Goal: Information Seeking & Learning: Learn about a topic

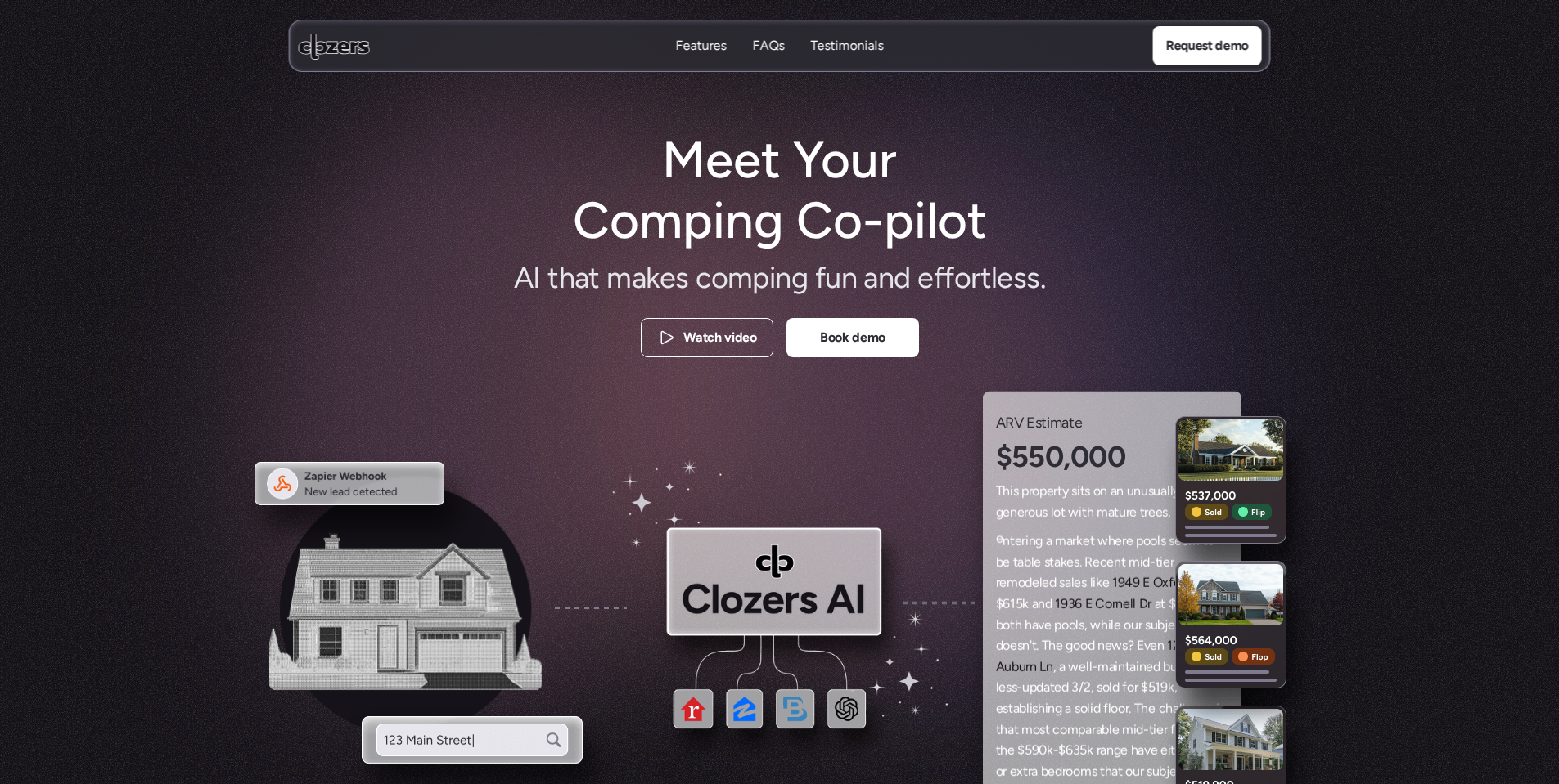
scroll to position [245, 0]
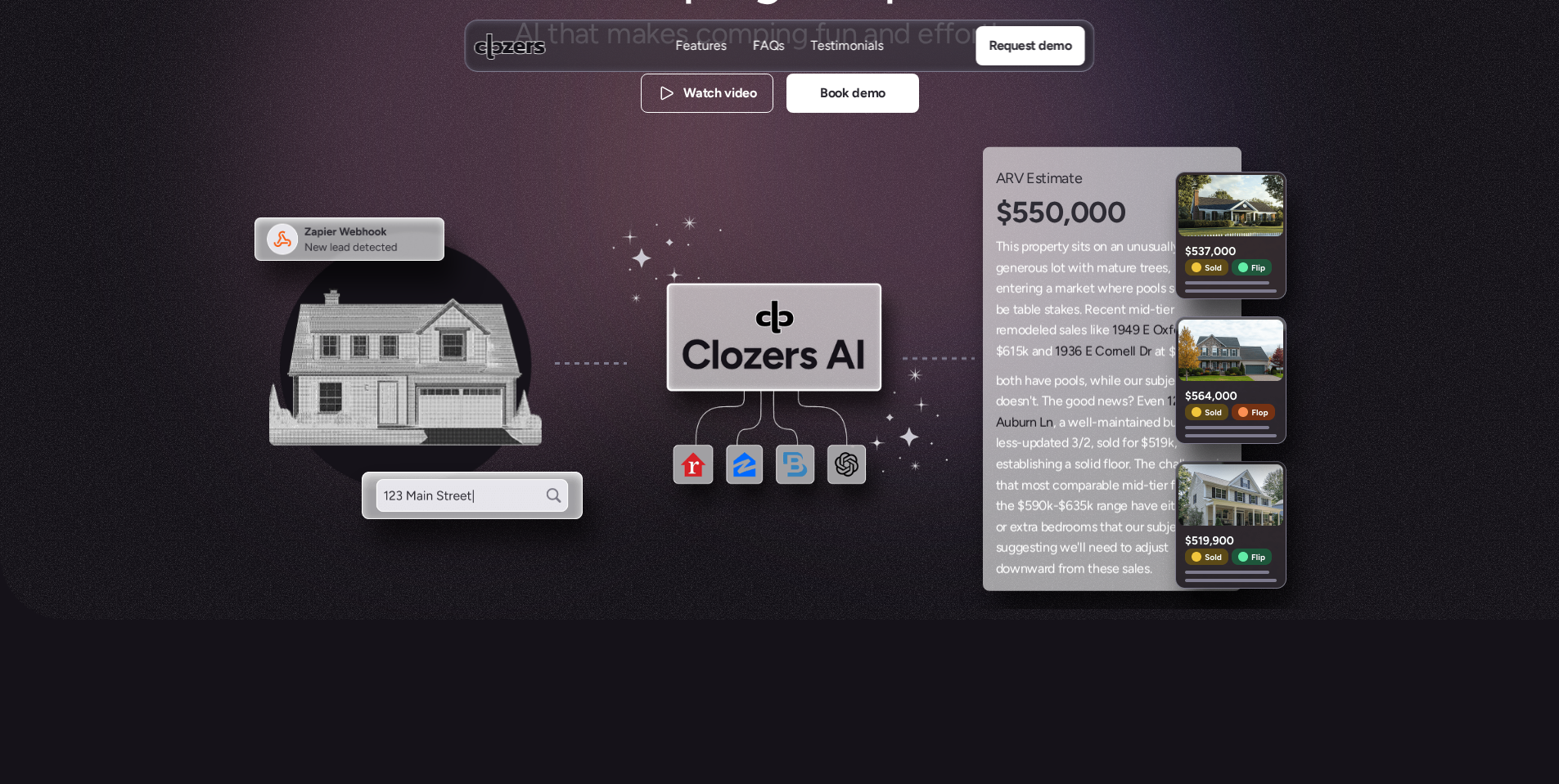
click at [702, 43] on p "Features" at bounding box center [700, 45] width 50 height 18
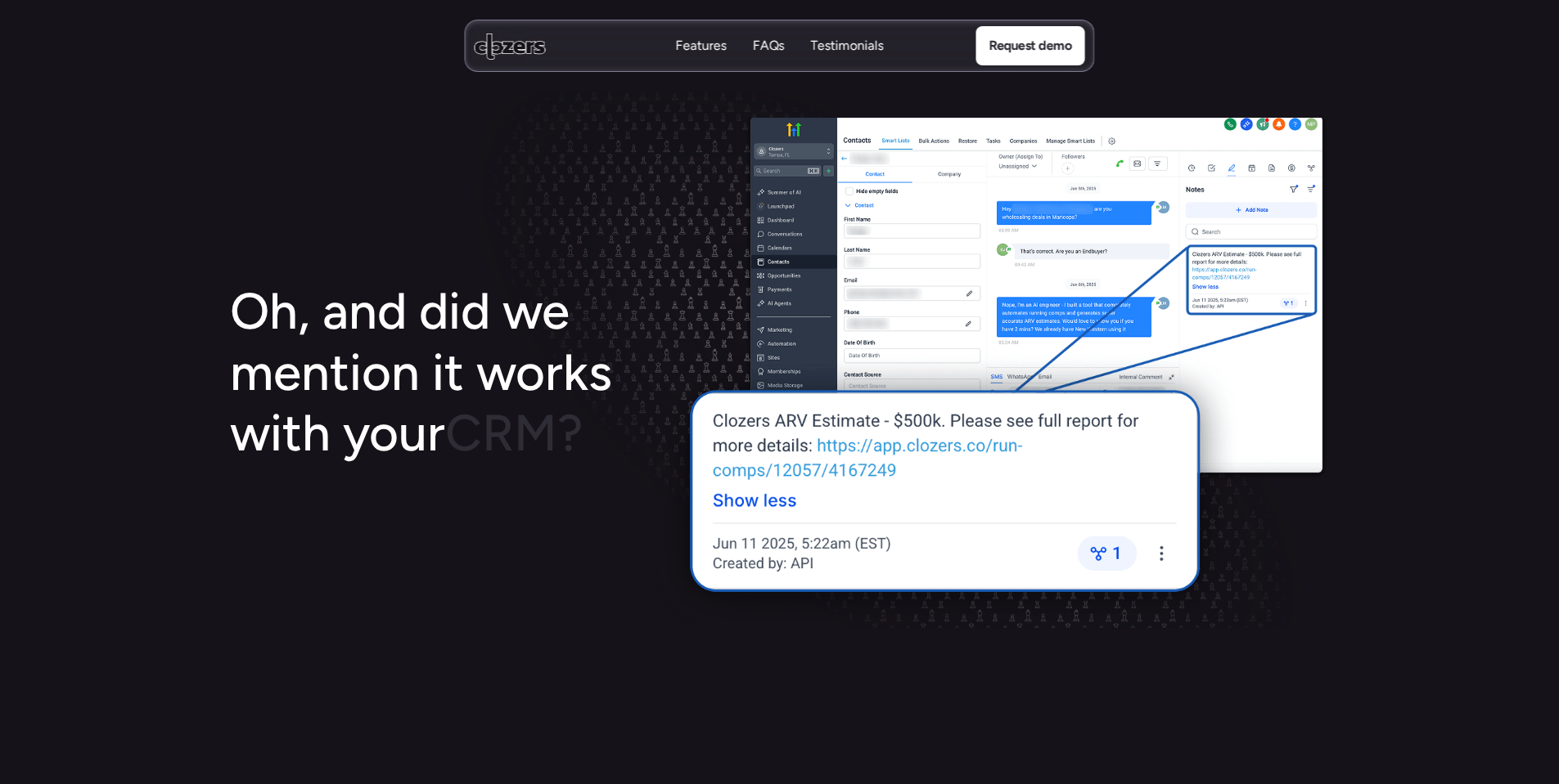
scroll to position [2549, 0]
click at [703, 44] on p "Features" at bounding box center [700, 45] width 50 height 18
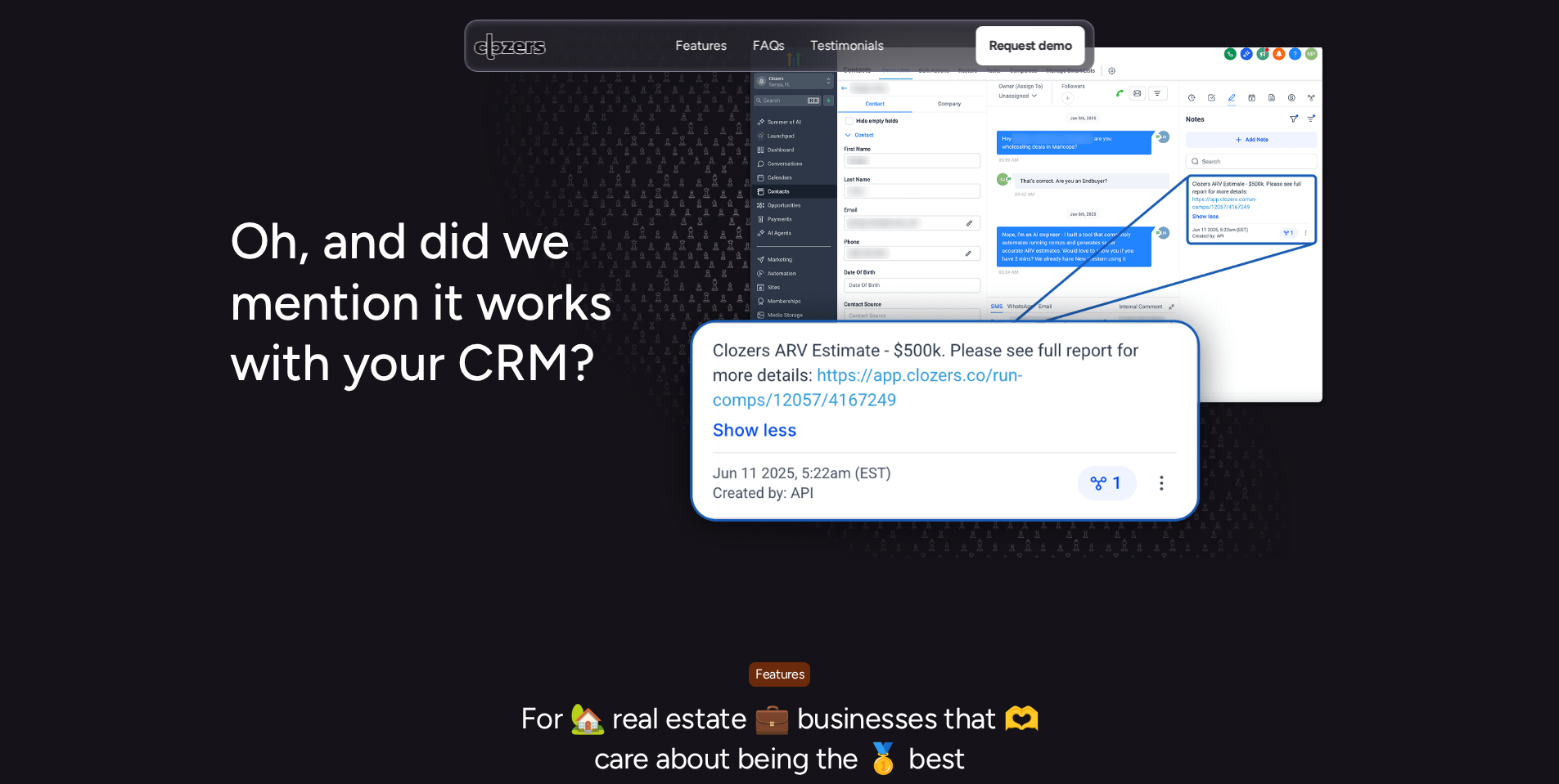
scroll to position [3121, 0]
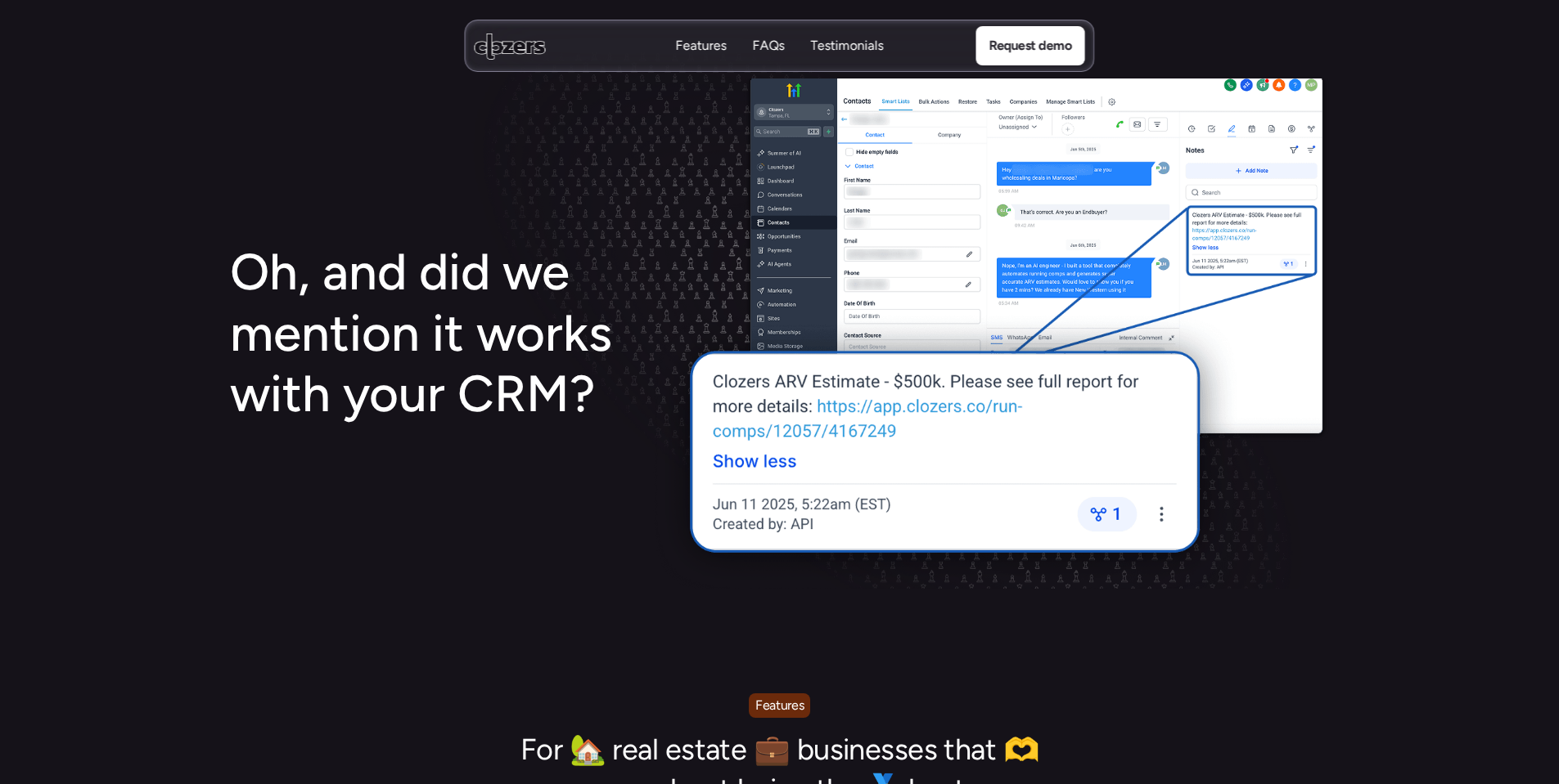
click at [769, 41] on p "FAQs" at bounding box center [769, 45] width 32 height 18
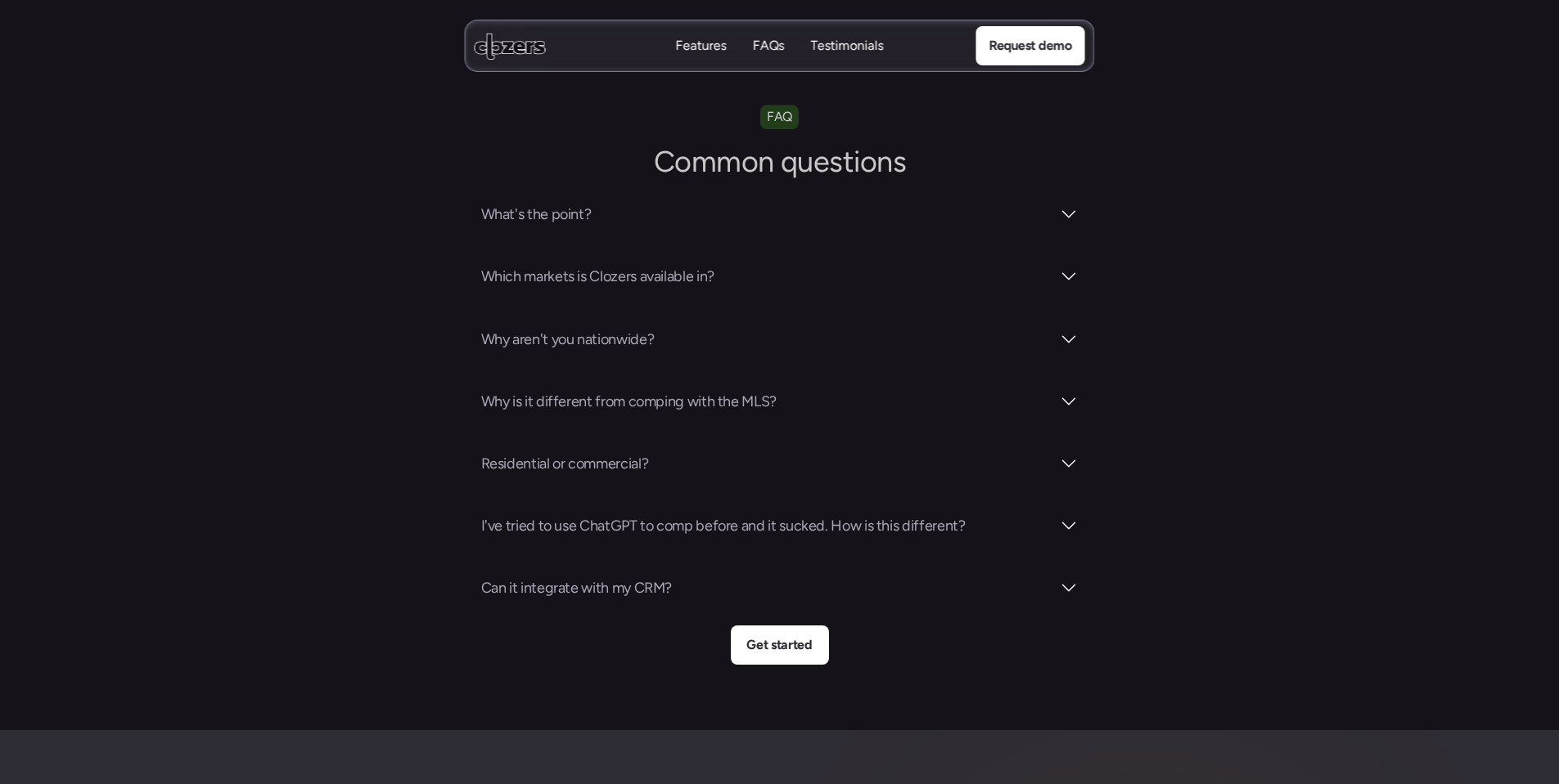
scroll to position [5710, 0]
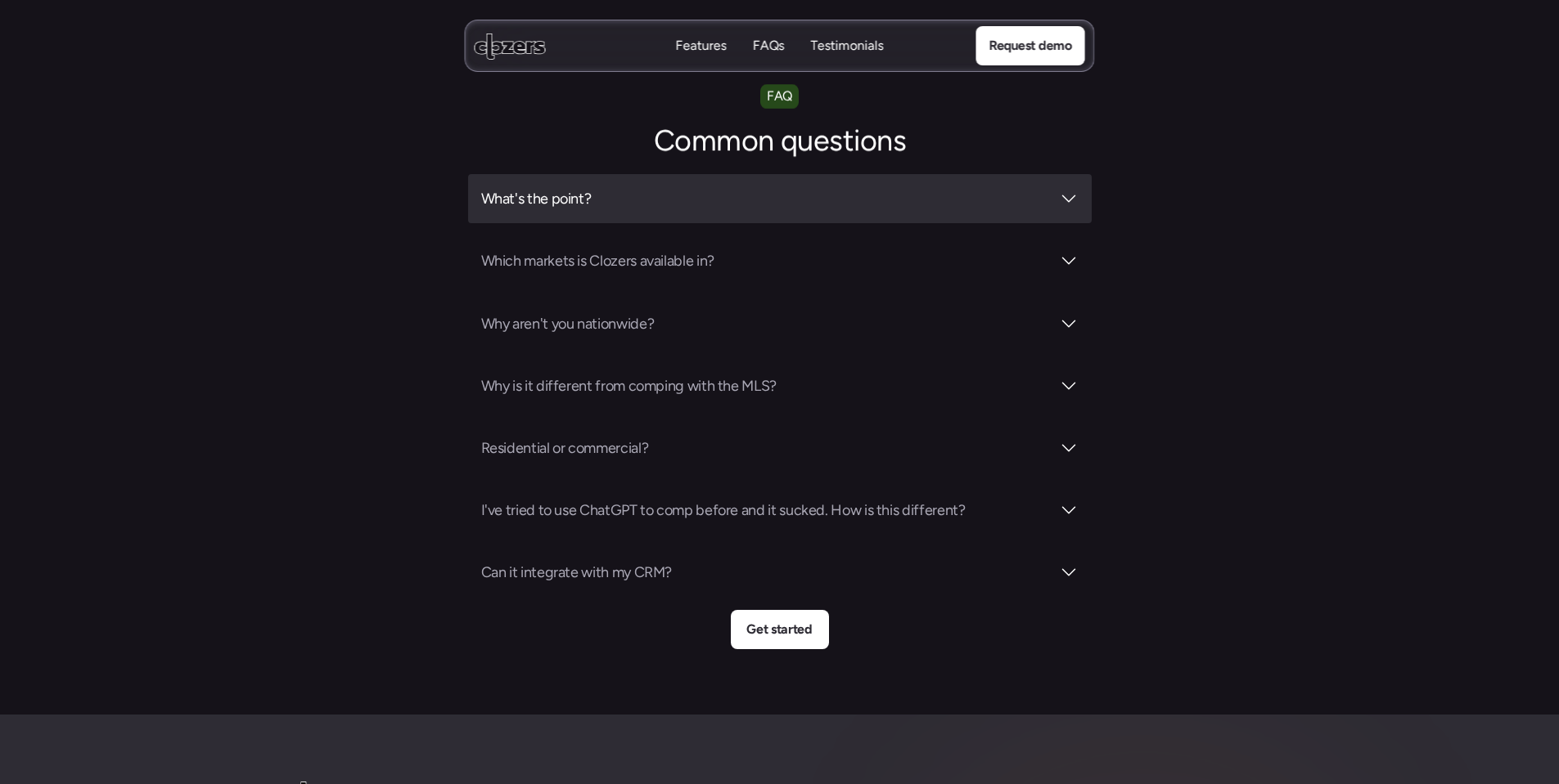
click at [1072, 189] on div at bounding box center [1068, 199] width 20 height 20
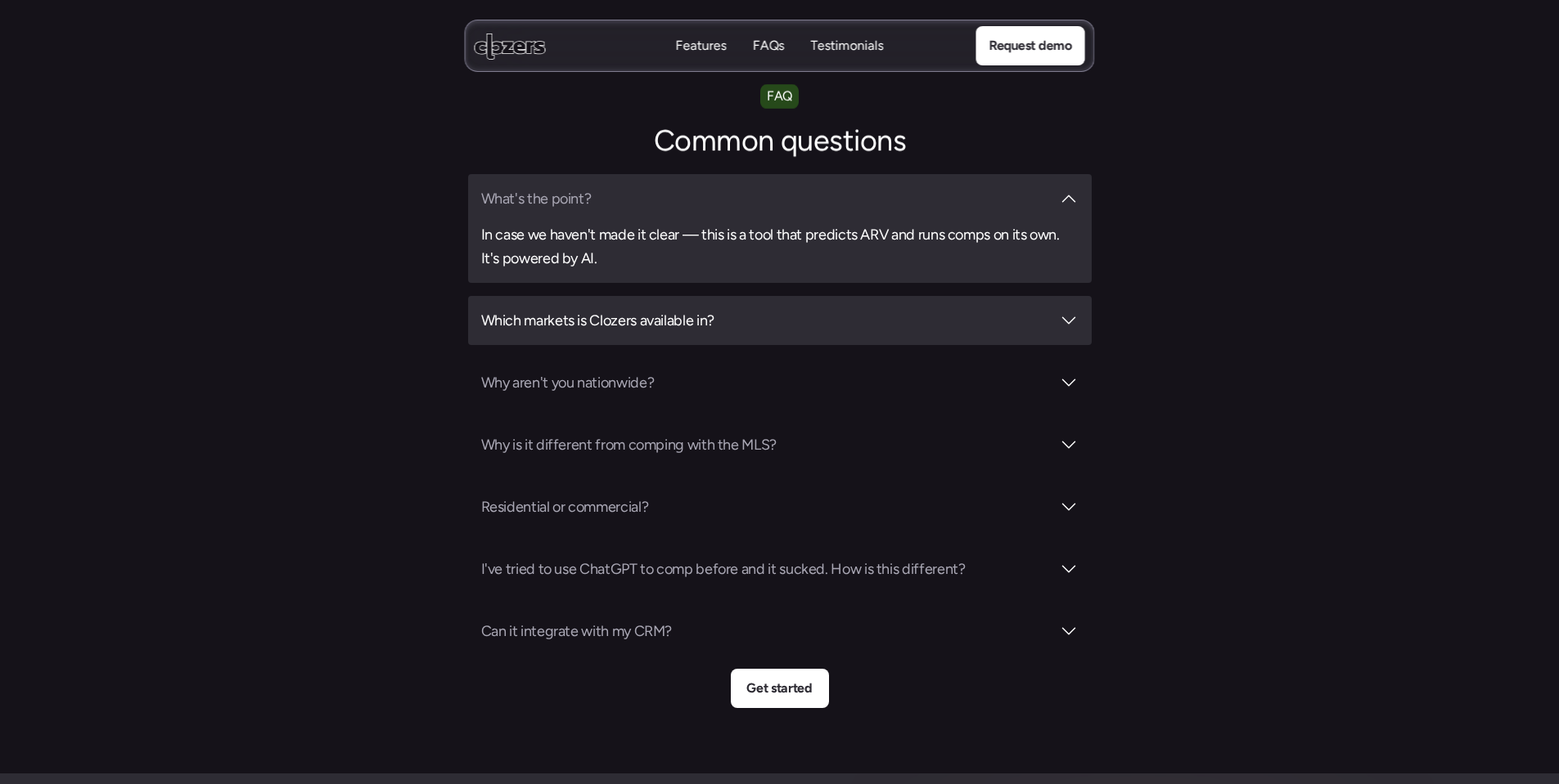
click at [1078, 296] on div "Which markets is Clozers available in?" at bounding box center [780, 320] width 623 height 49
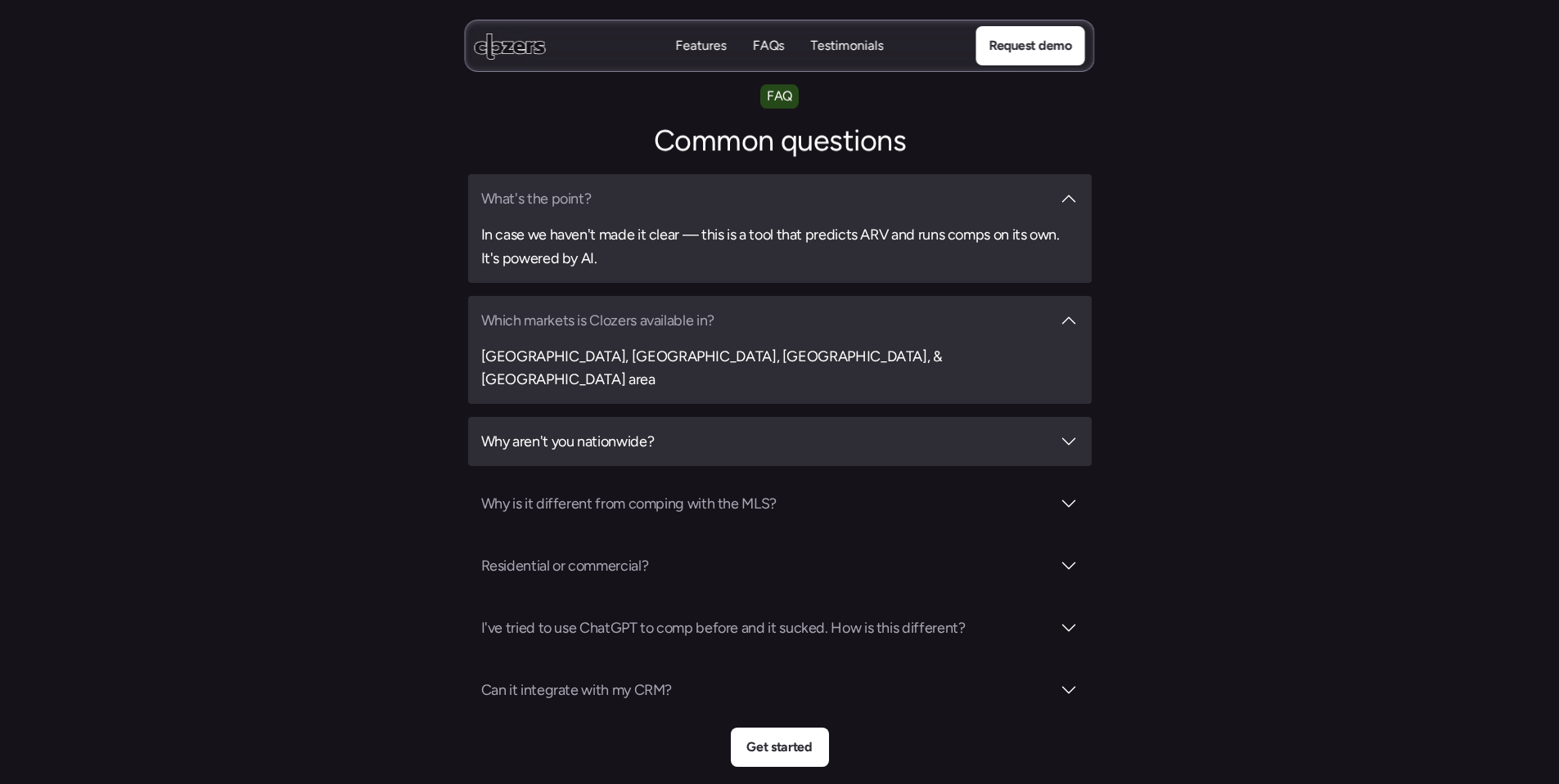
click at [1077, 432] on div at bounding box center [1068, 442] width 20 height 20
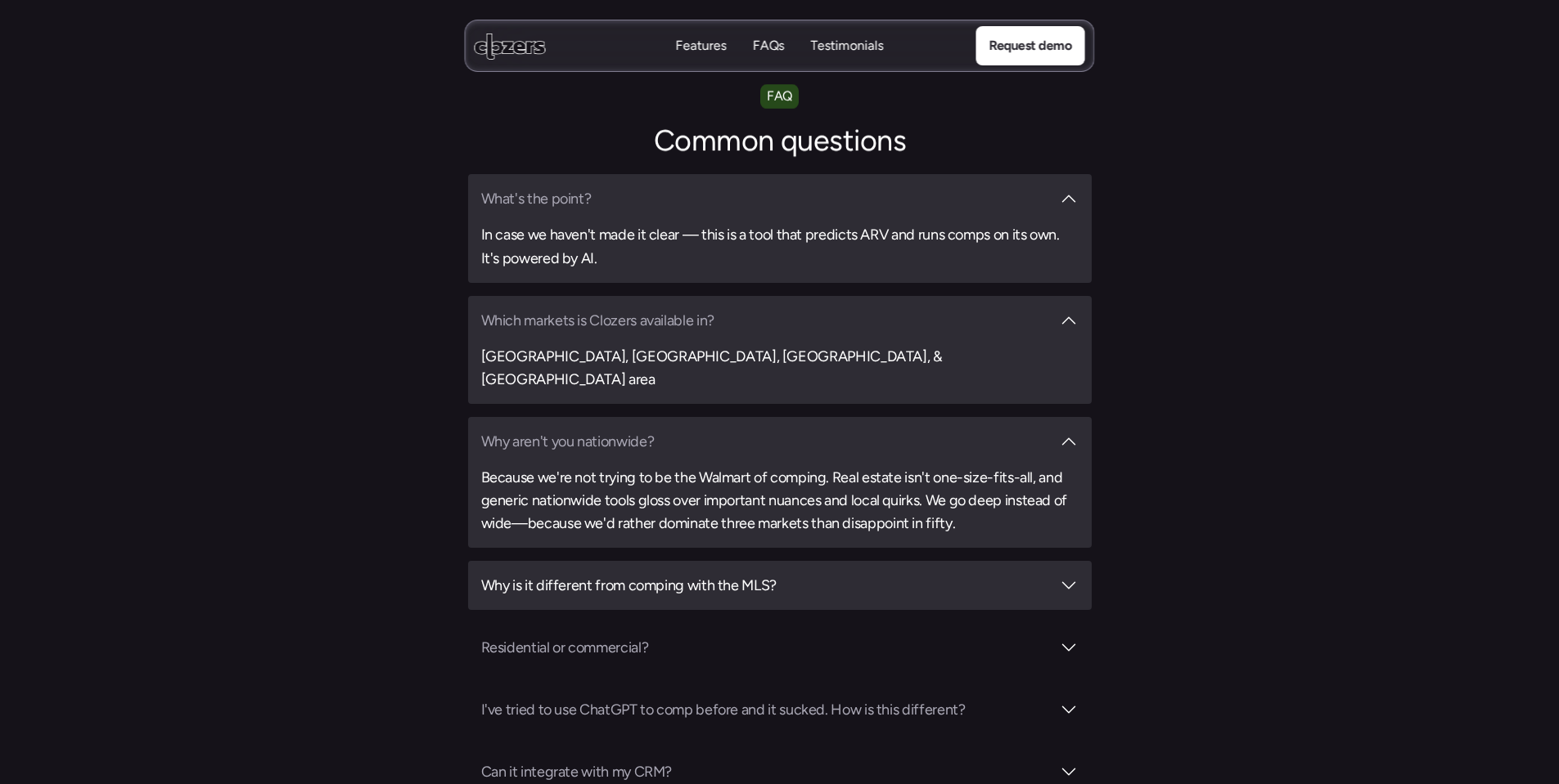
click at [1076, 575] on div at bounding box center [1068, 585] width 20 height 20
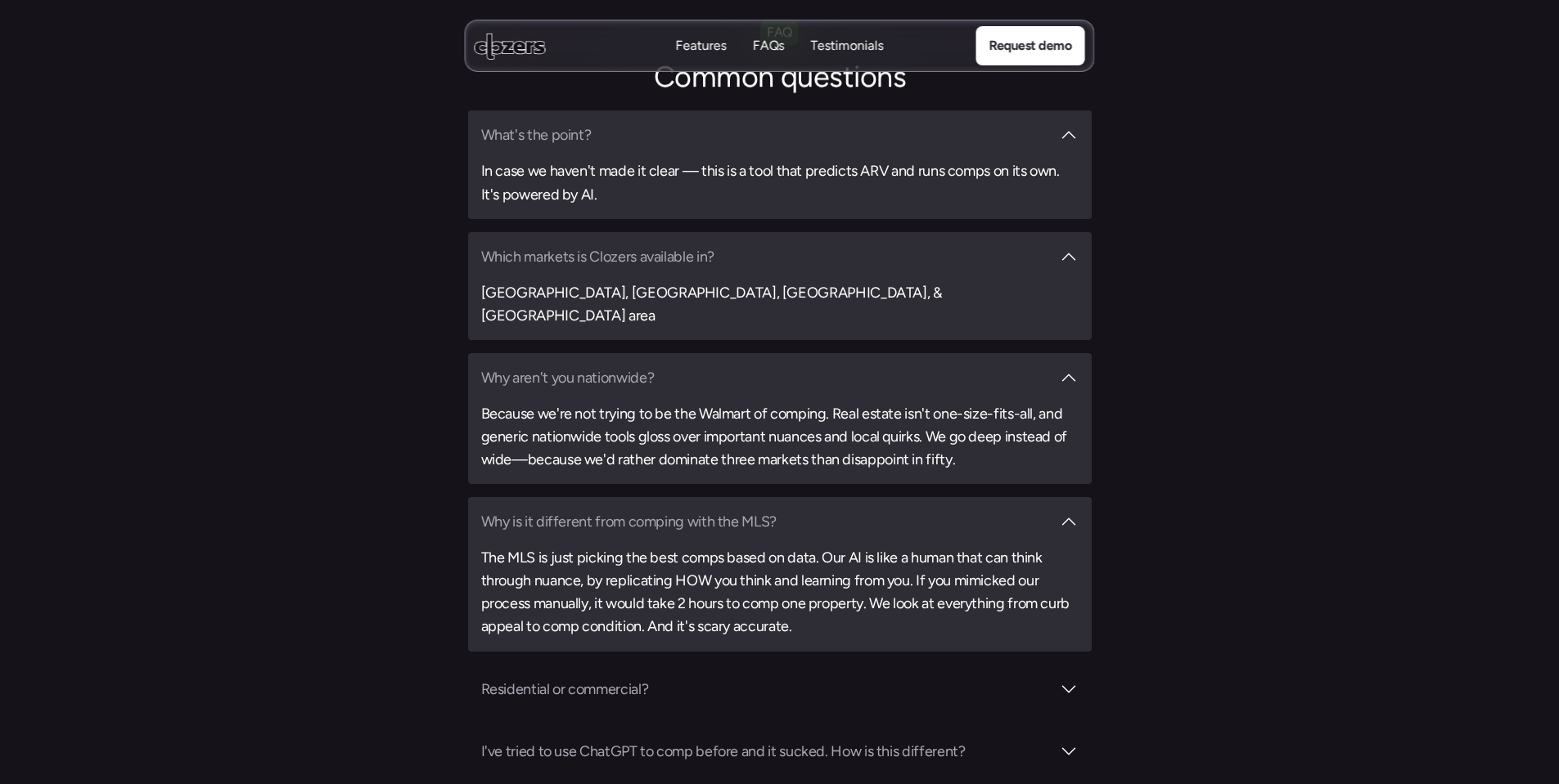
scroll to position [5956, 0]
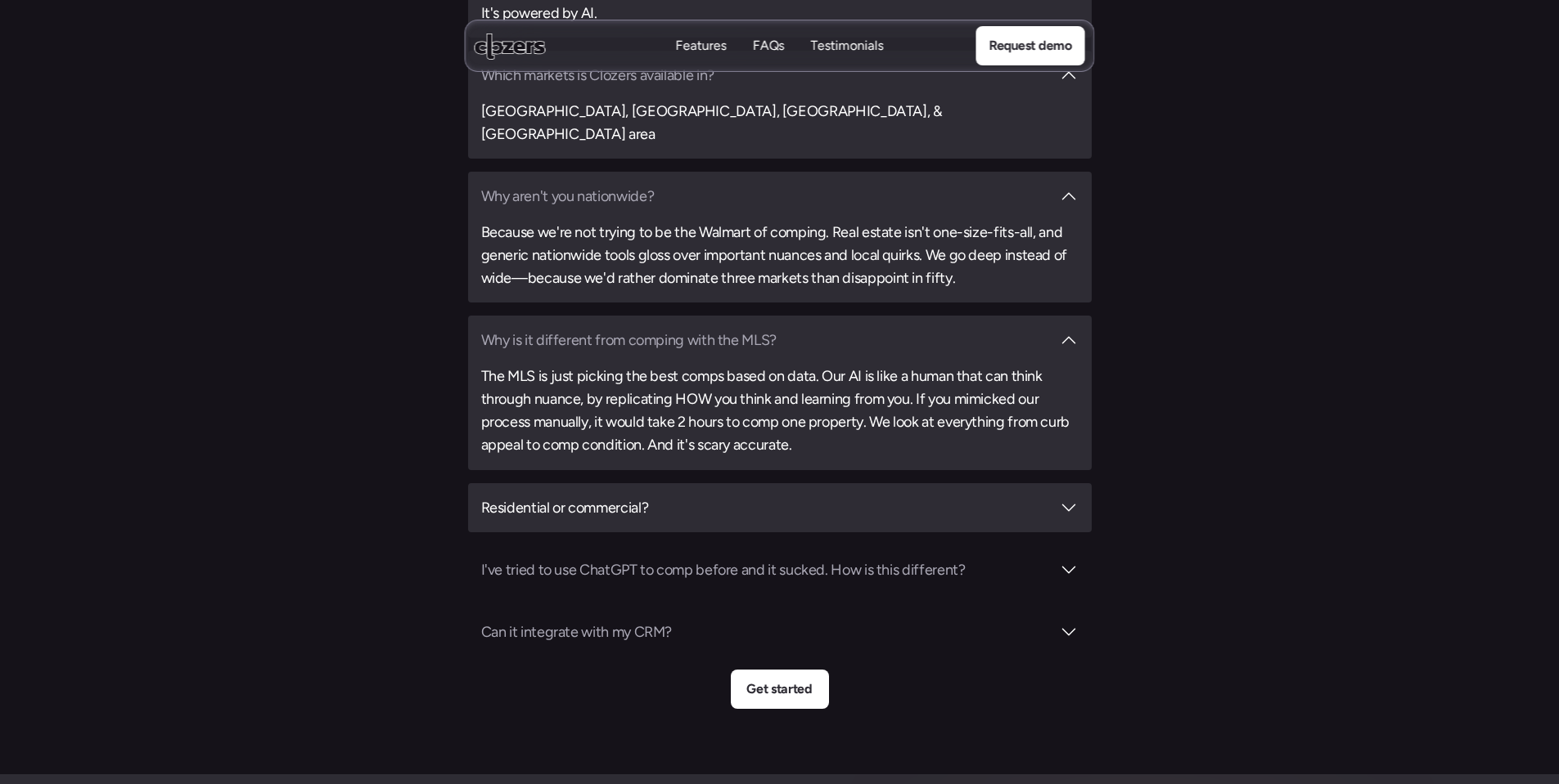
click at [1063, 498] on div at bounding box center [1068, 508] width 20 height 20
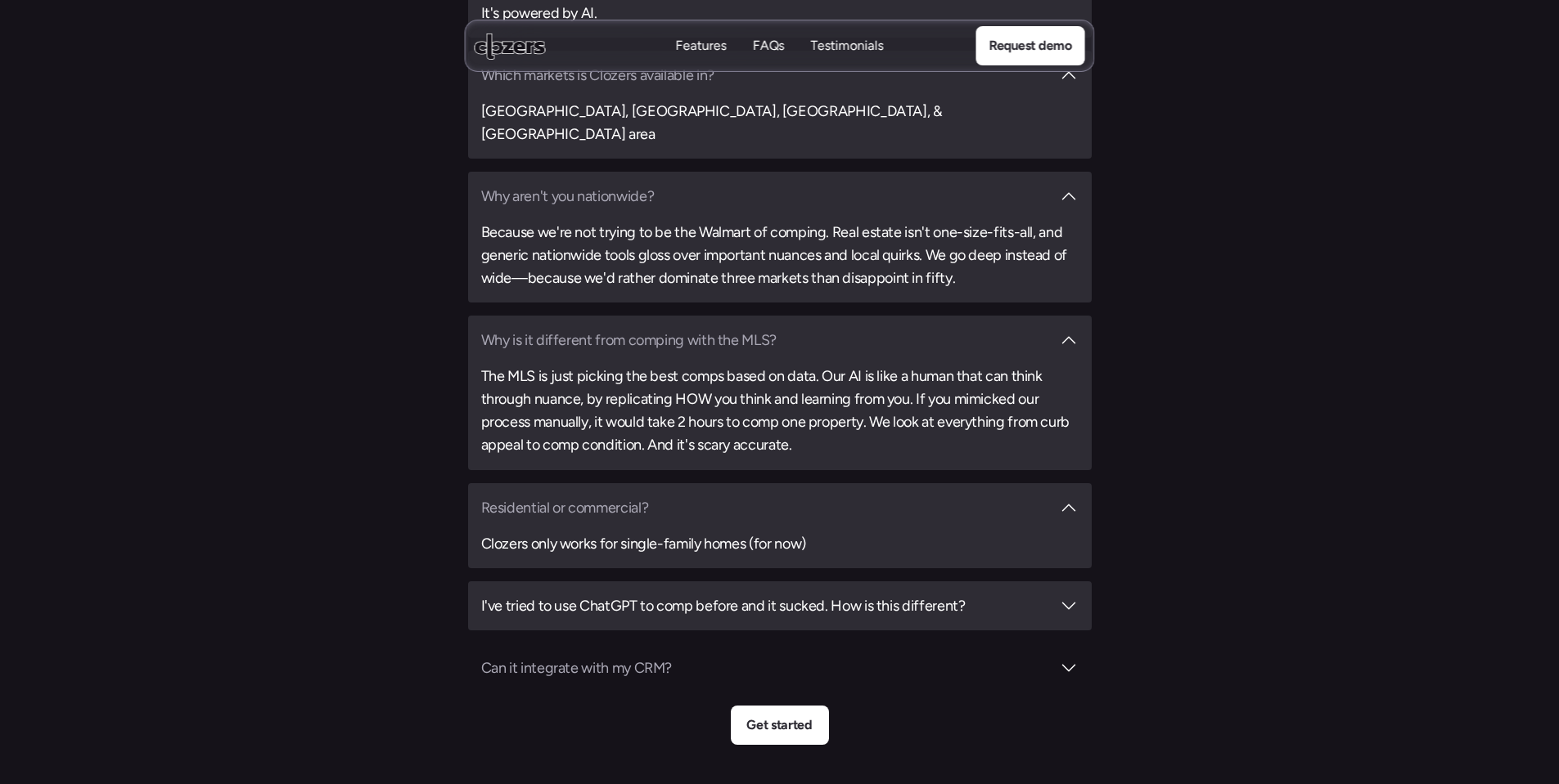
click at [1067, 596] on div at bounding box center [1068, 606] width 20 height 20
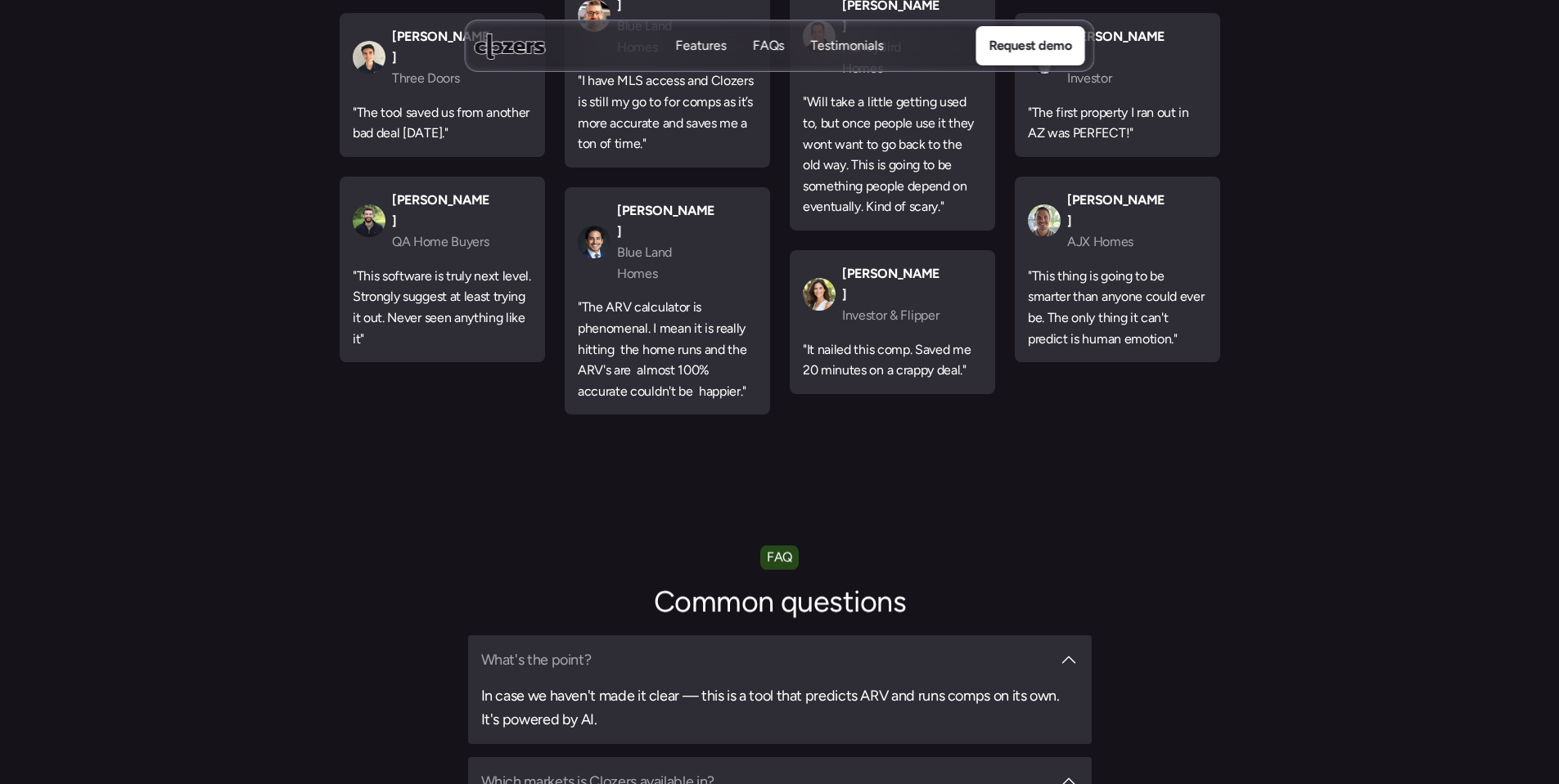
scroll to position [5220, 0]
